Goal: Navigation & Orientation: Find specific page/section

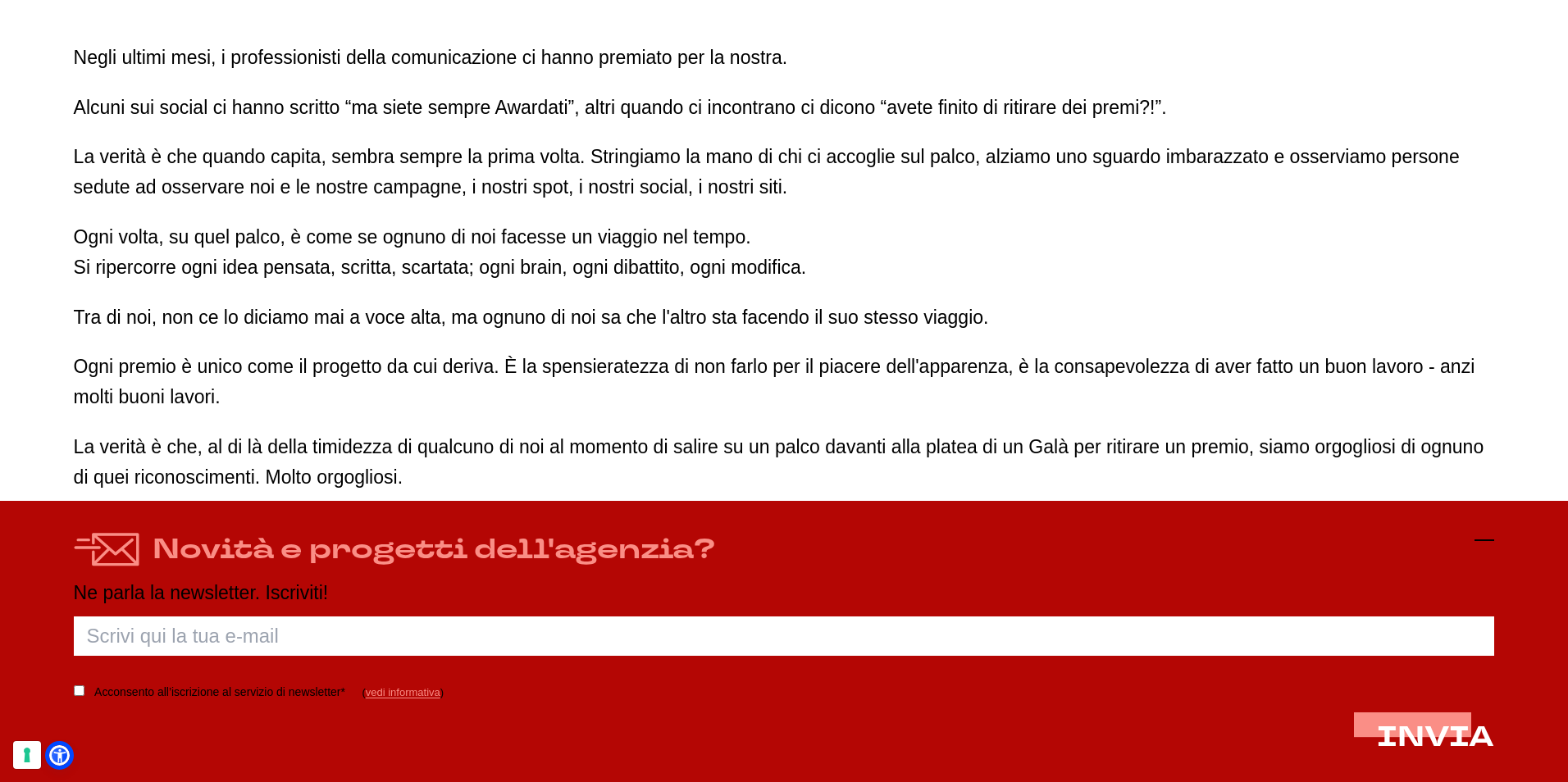
click at [1477, 549] on icon at bounding box center [1484, 540] width 19 height 19
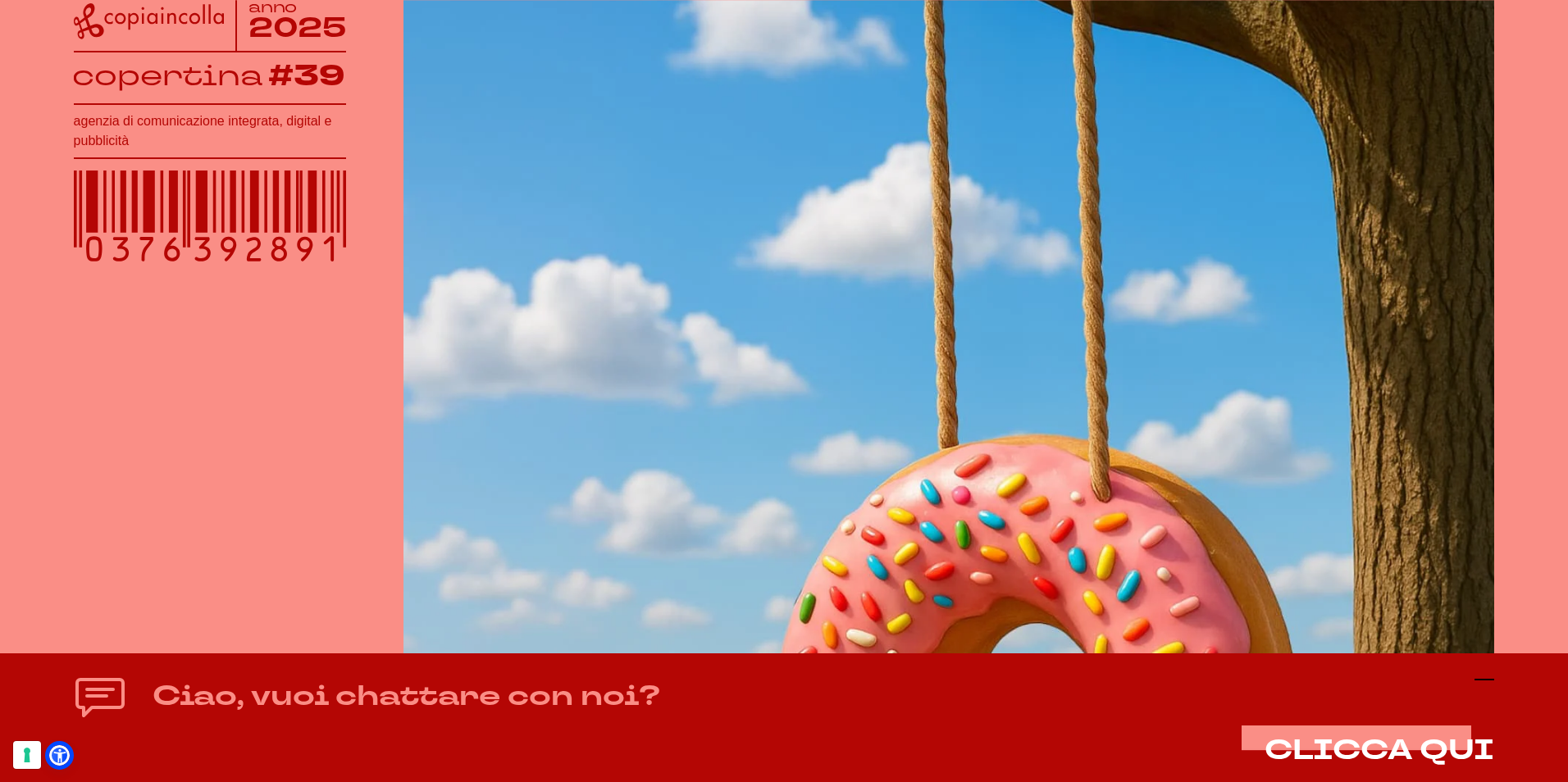
click at [1485, 683] on icon at bounding box center [1484, 679] width 19 height 19
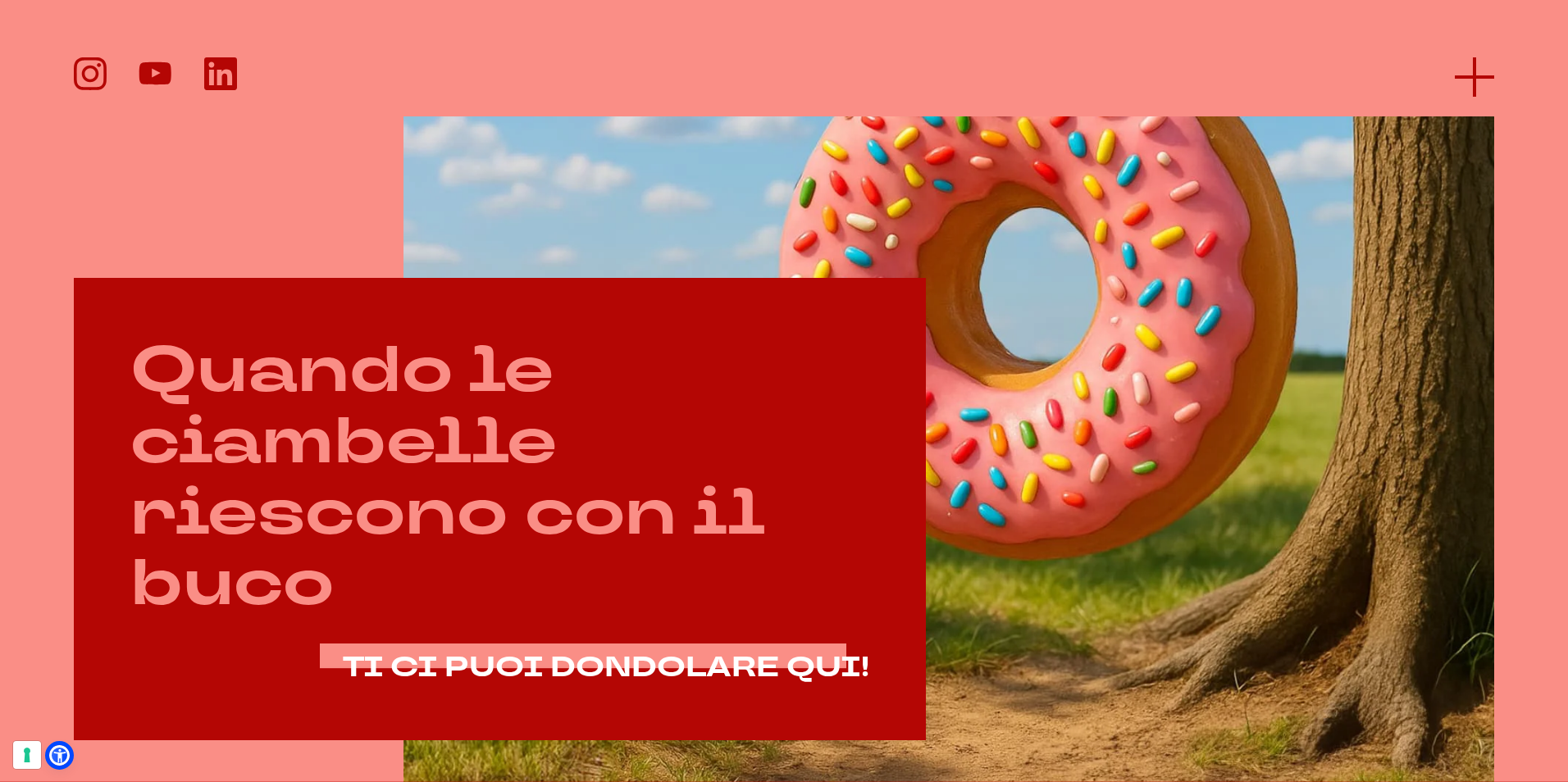
click at [1469, 85] on icon at bounding box center [1474, 76] width 40 height 40
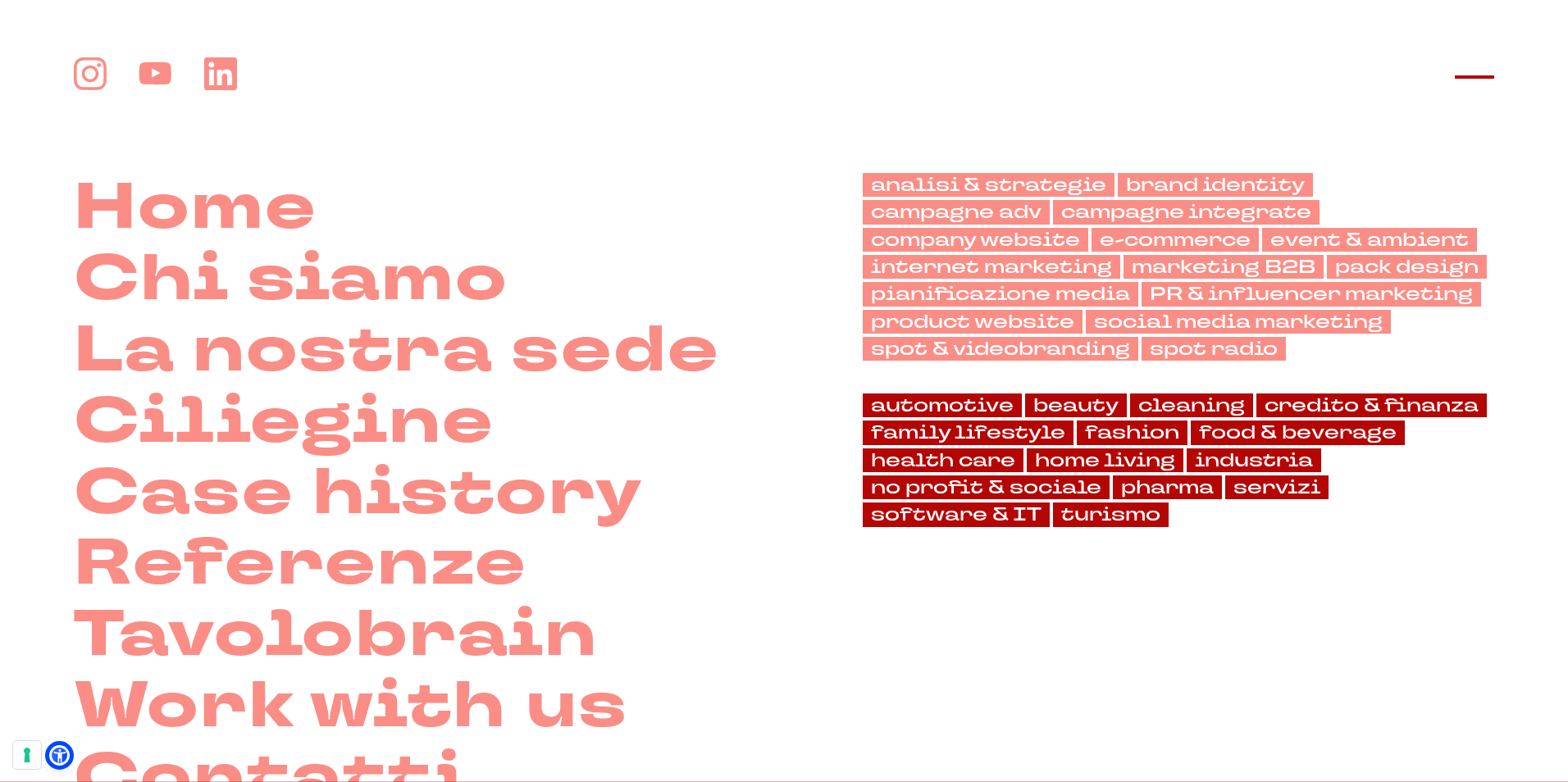
scroll to position [847, 0]
click at [1266, 437] on link "food & beverage" at bounding box center [1298, 433] width 214 height 24
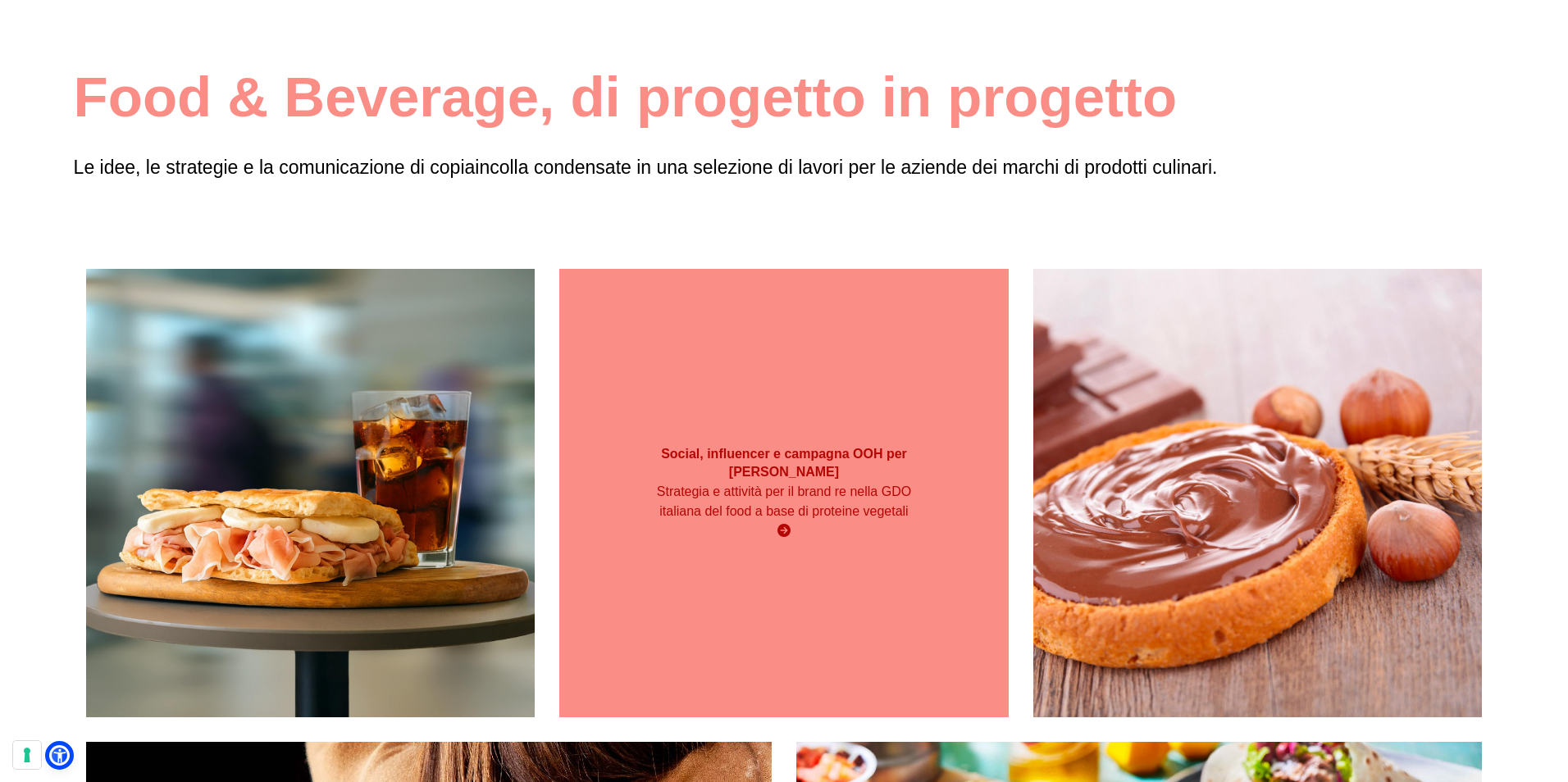
scroll to position [135, 0]
